Goal: Task Accomplishment & Management: Manage account settings

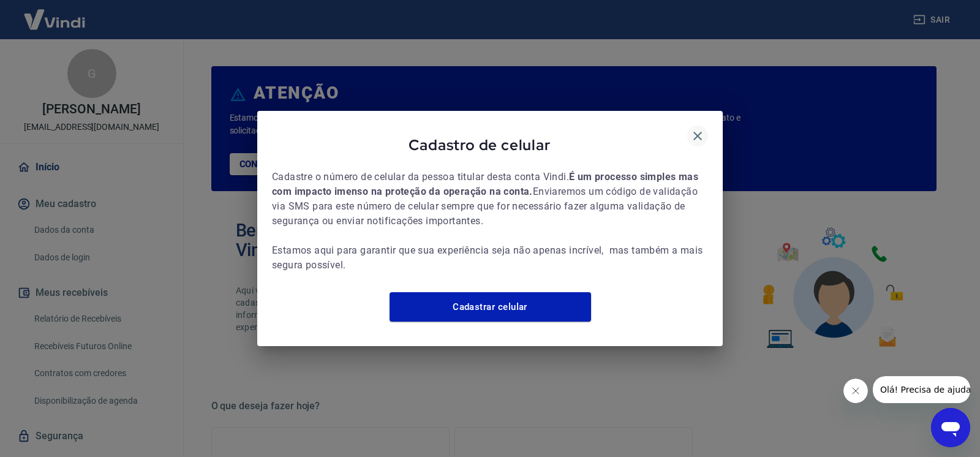
click at [702, 129] on icon "button" at bounding box center [697, 136] width 15 height 15
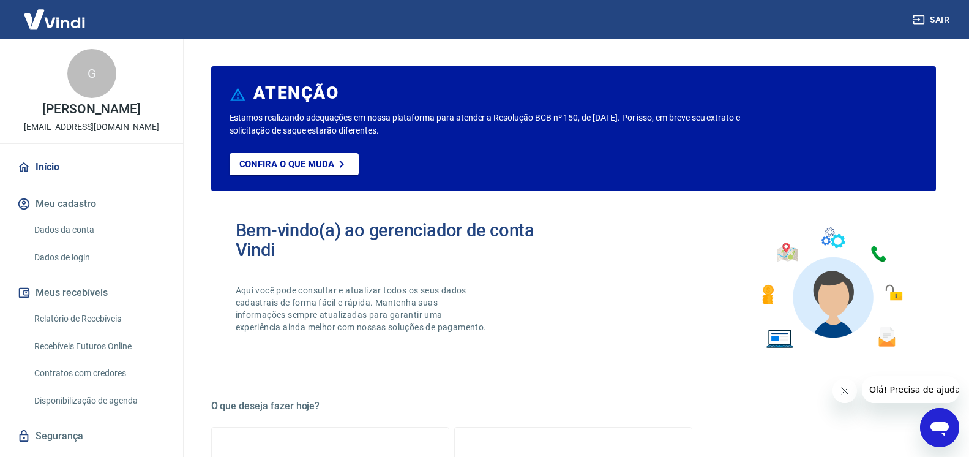
click at [845, 391] on icon "Fechar mensagem da empresa" at bounding box center [844, 391] width 10 height 10
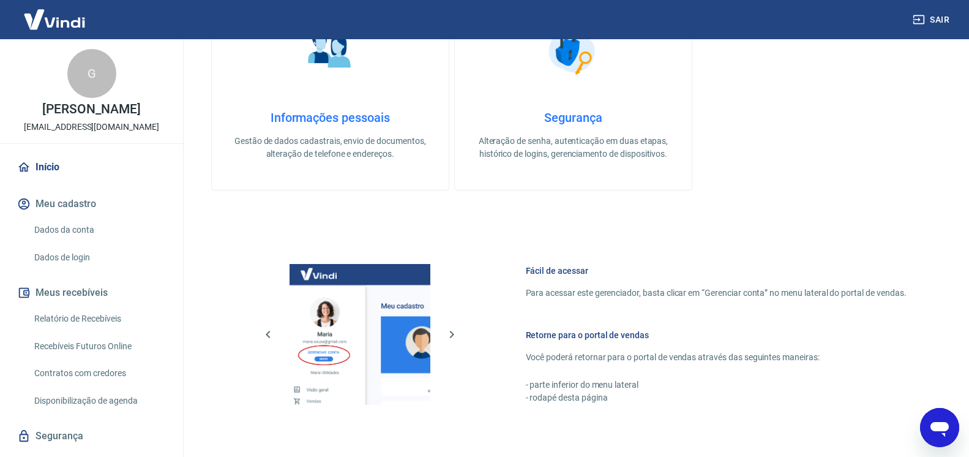
scroll to position [624, 0]
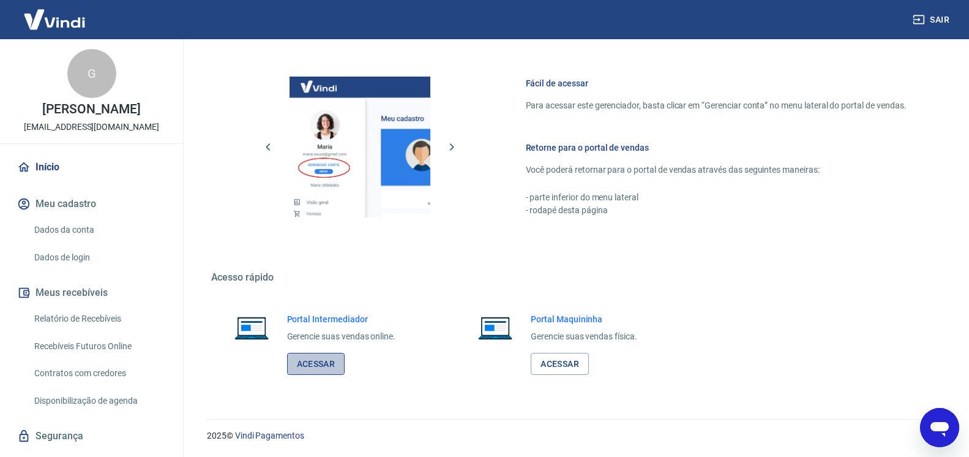
click at [320, 368] on link "Acessar" at bounding box center [316, 364] width 58 height 23
